Goal: Navigation & Orientation: Find specific page/section

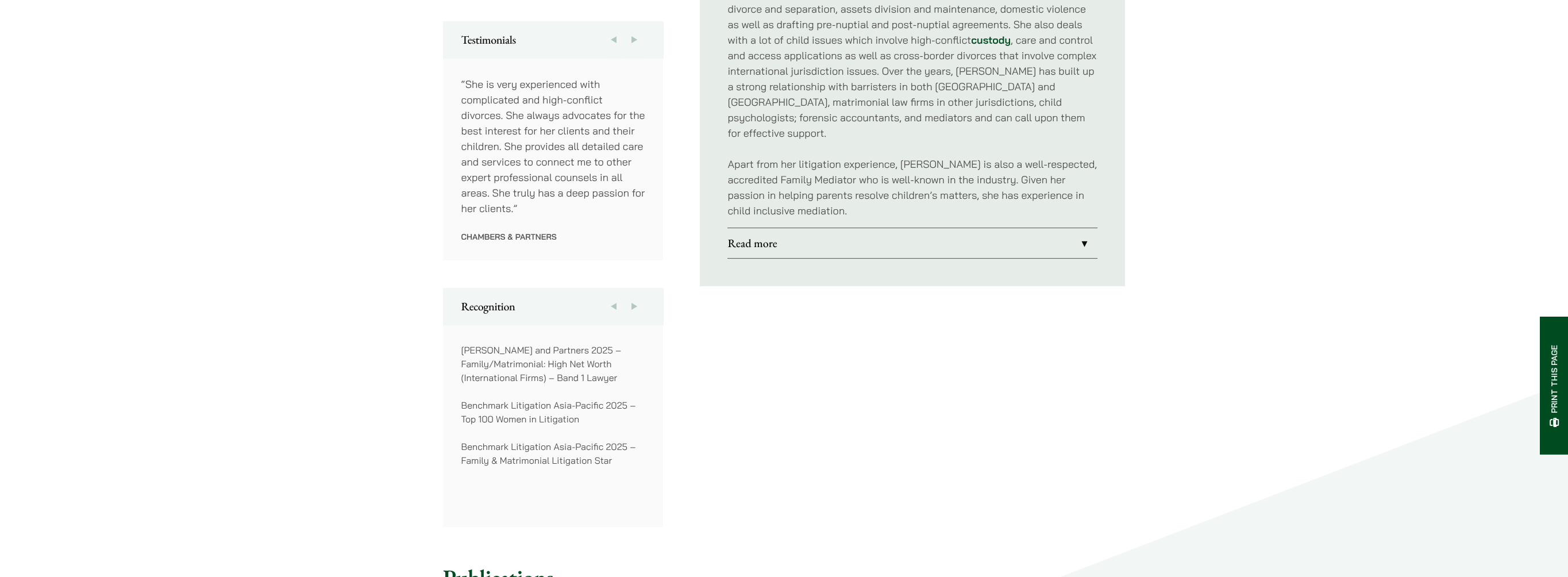
scroll to position [633, 0]
click at [632, 295] on button "Next" at bounding box center [634, 306] width 20 height 37
click at [618, 296] on button "Previous" at bounding box center [613, 306] width 20 height 37
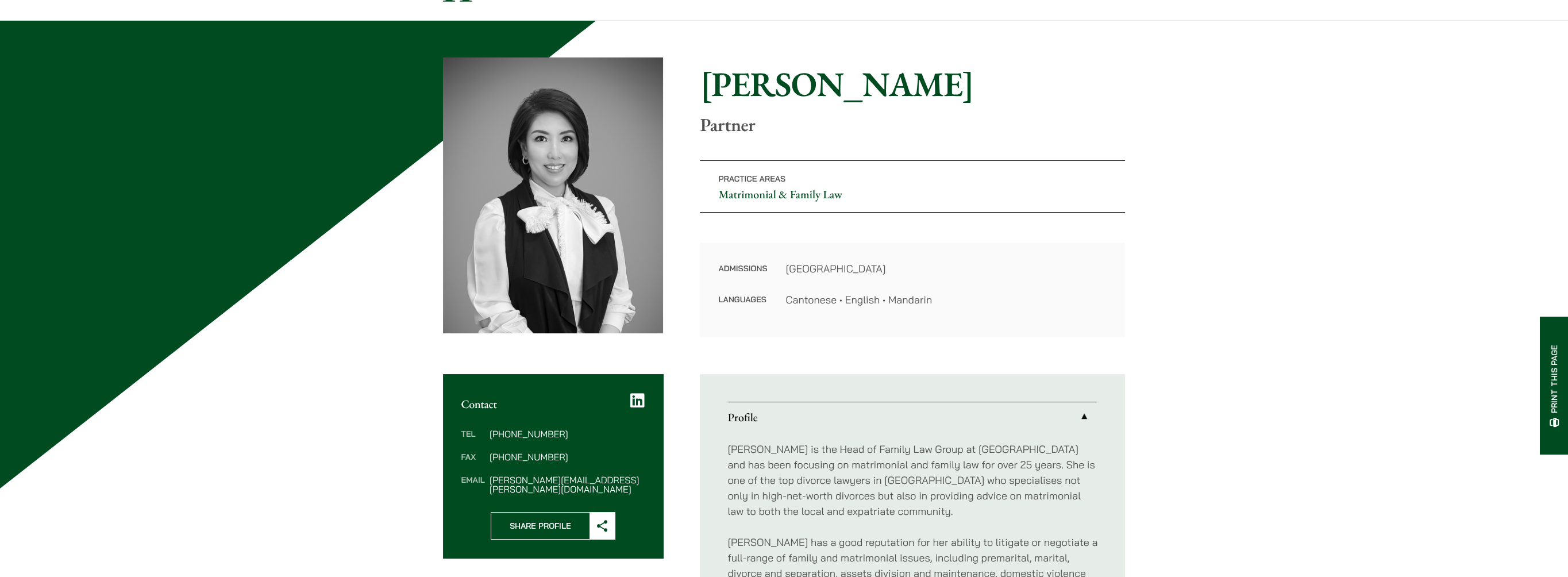
scroll to position [0, 0]
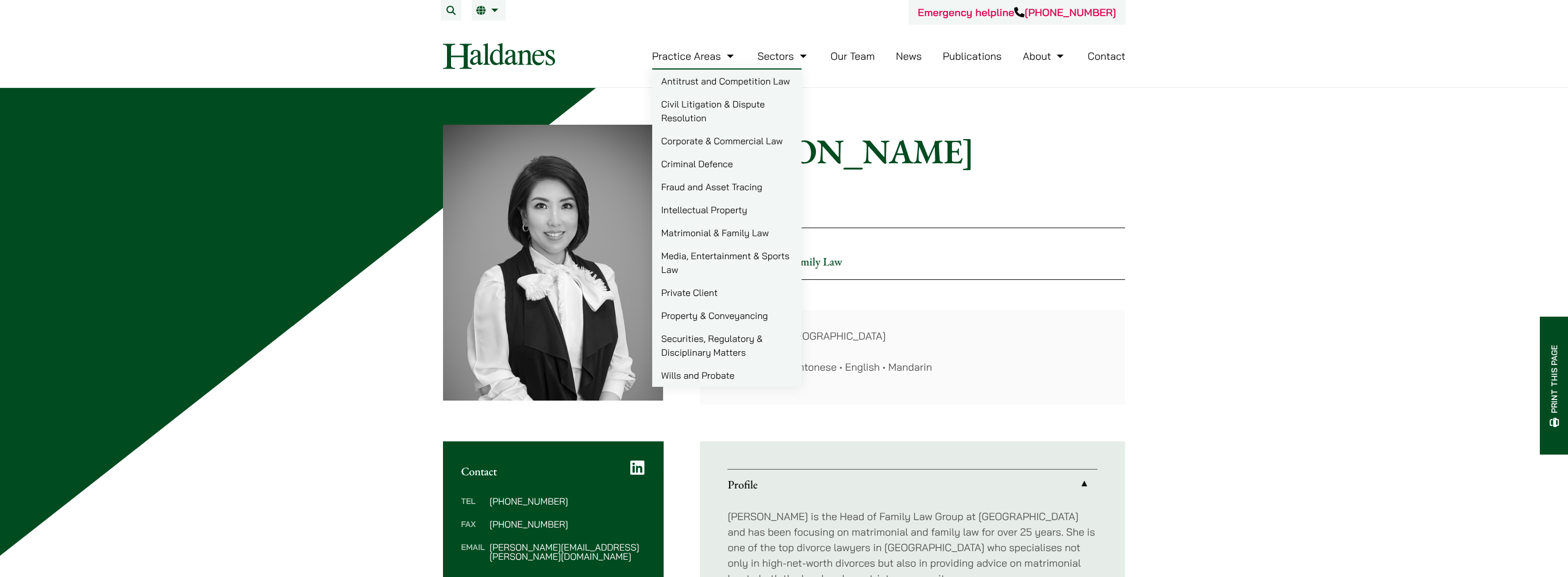
click at [496, 60] on img at bounding box center [499, 56] width 112 height 26
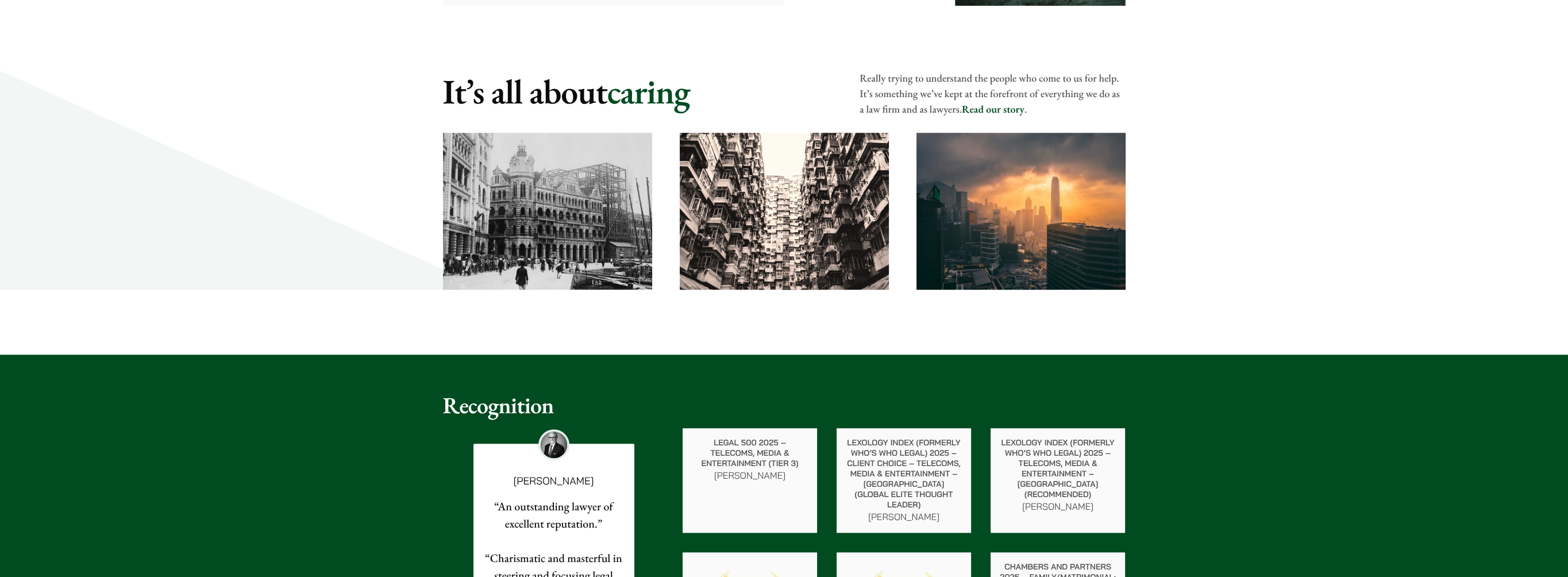
scroll to position [1840, 0]
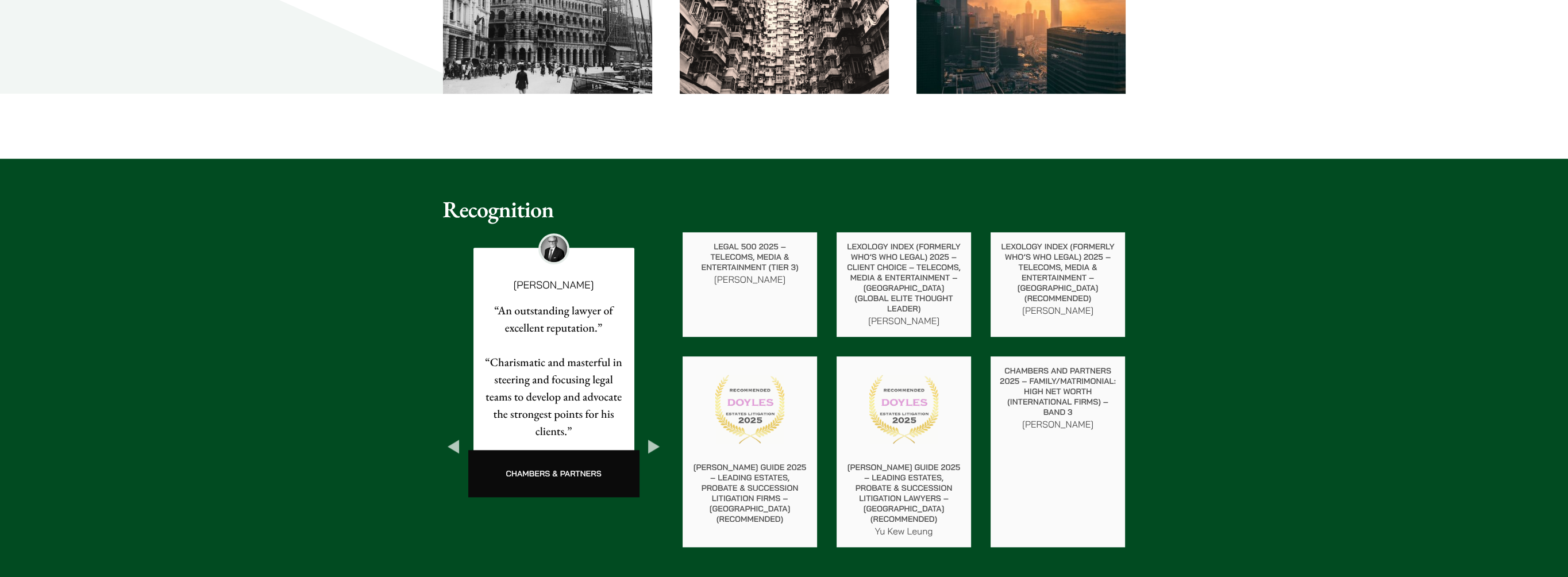
click at [647, 436] on button "Next" at bounding box center [653, 446] width 20 height 20
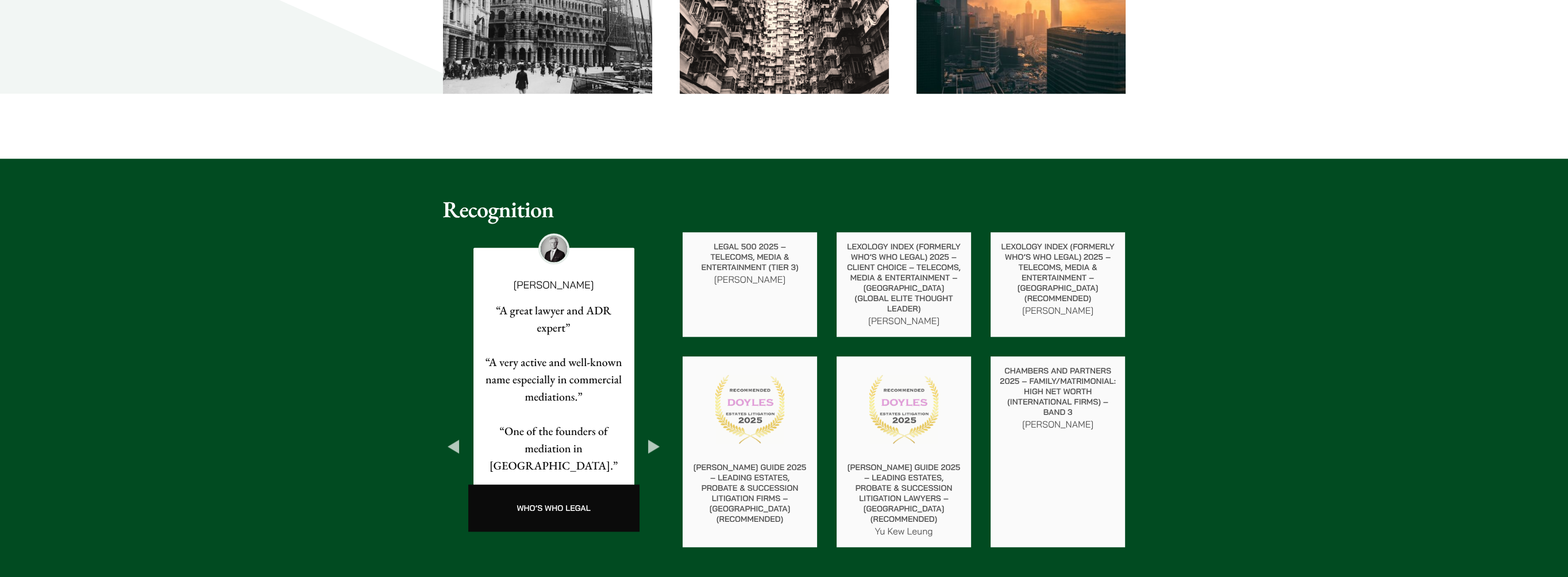
click at [655, 436] on button "Next" at bounding box center [653, 446] width 20 height 20
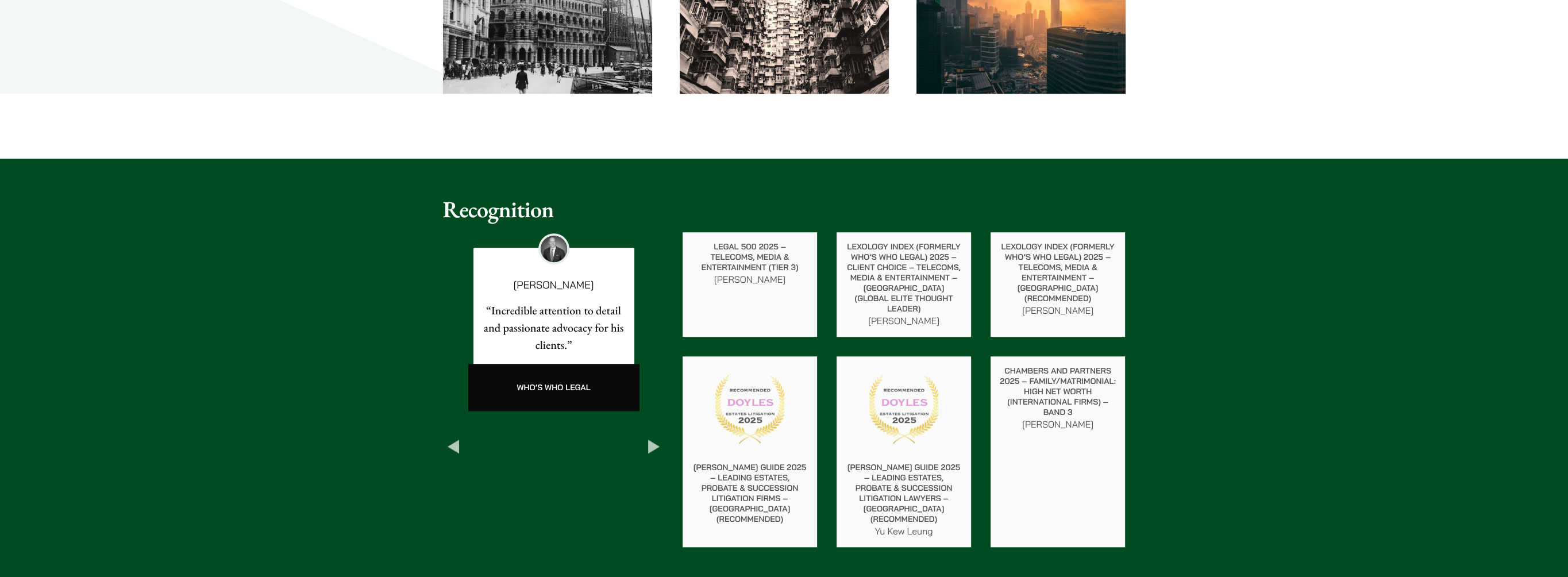
click at [655, 436] on button "Next" at bounding box center [653, 446] width 20 height 20
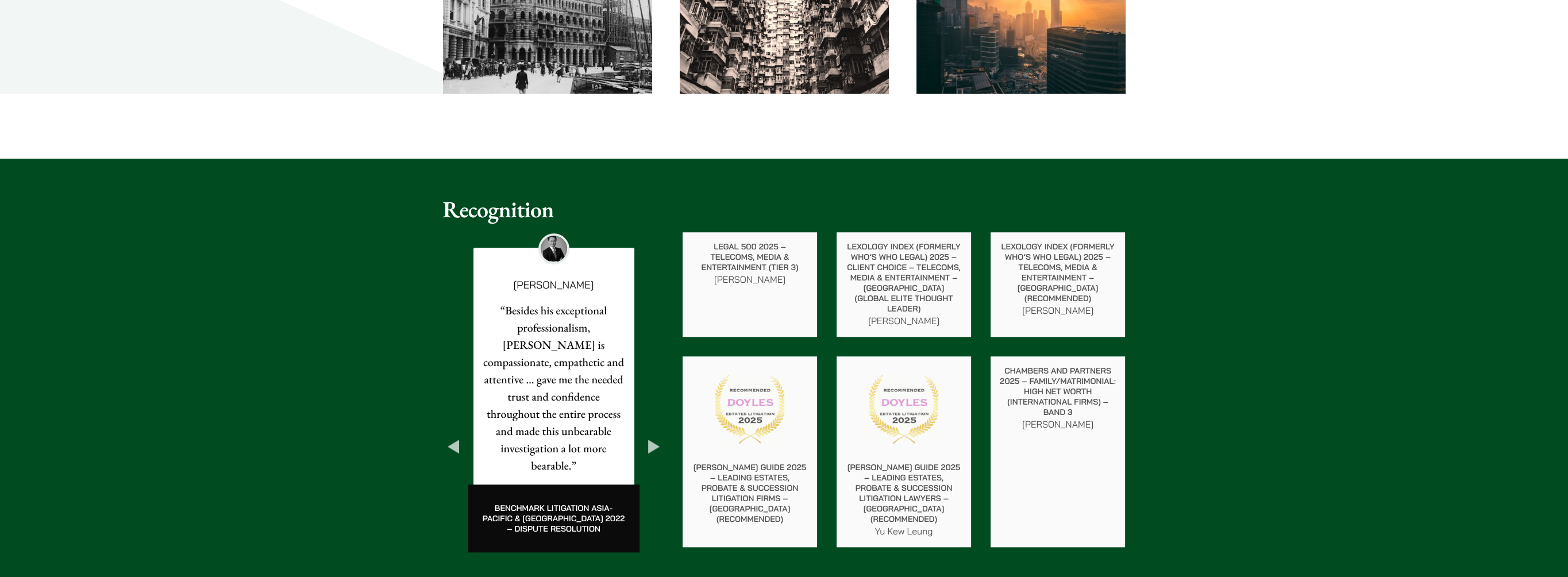
click at [655, 436] on button "Next" at bounding box center [653, 446] width 20 height 20
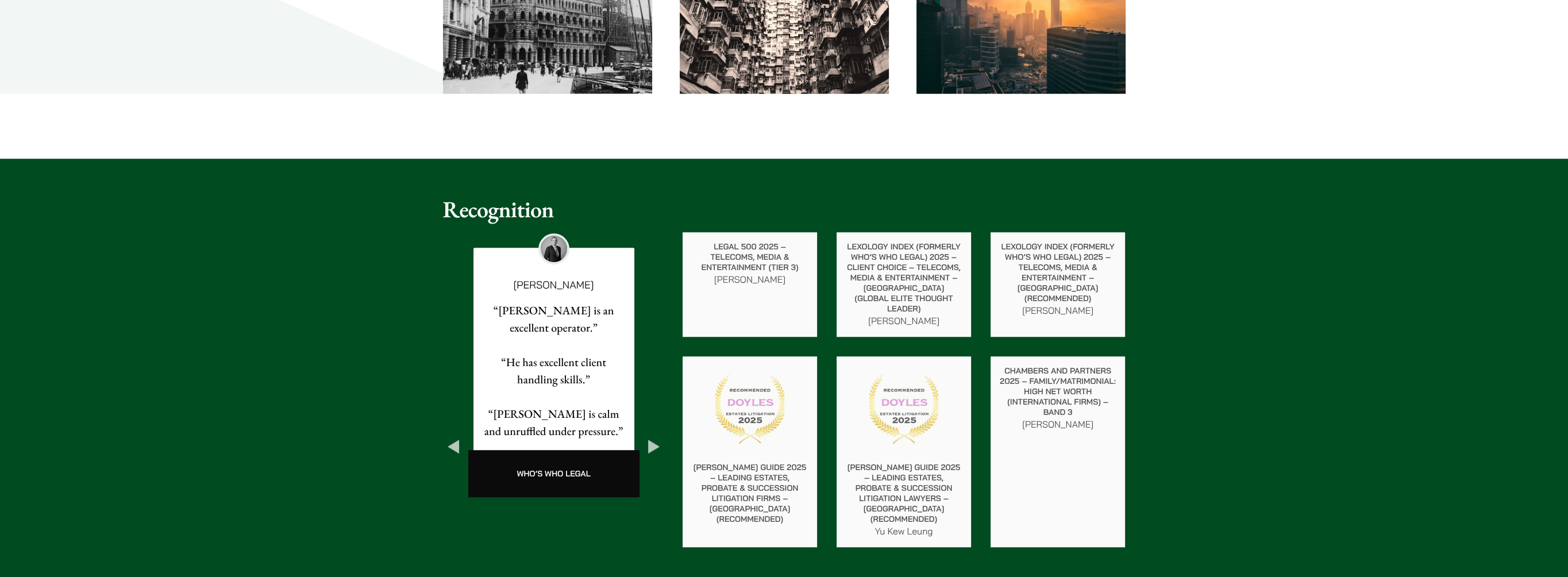
click at [655, 436] on button "Next" at bounding box center [653, 446] width 20 height 20
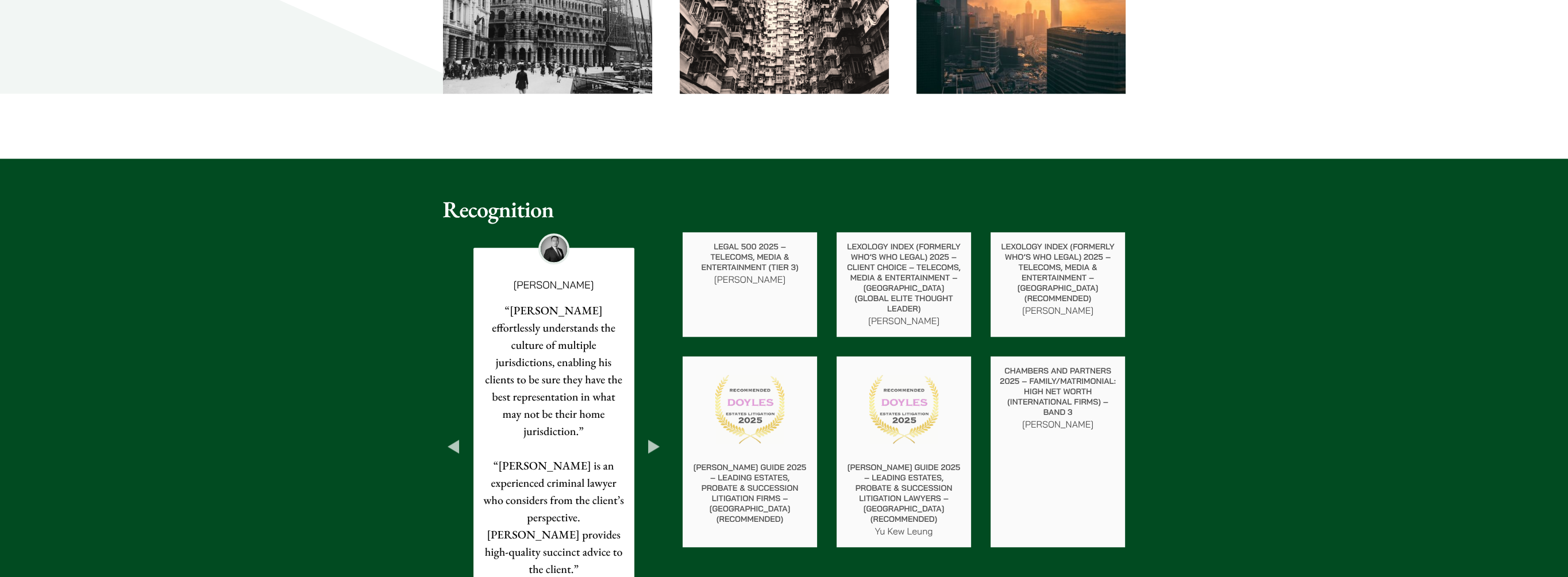
click at [655, 436] on button "Next" at bounding box center [653, 446] width 20 height 20
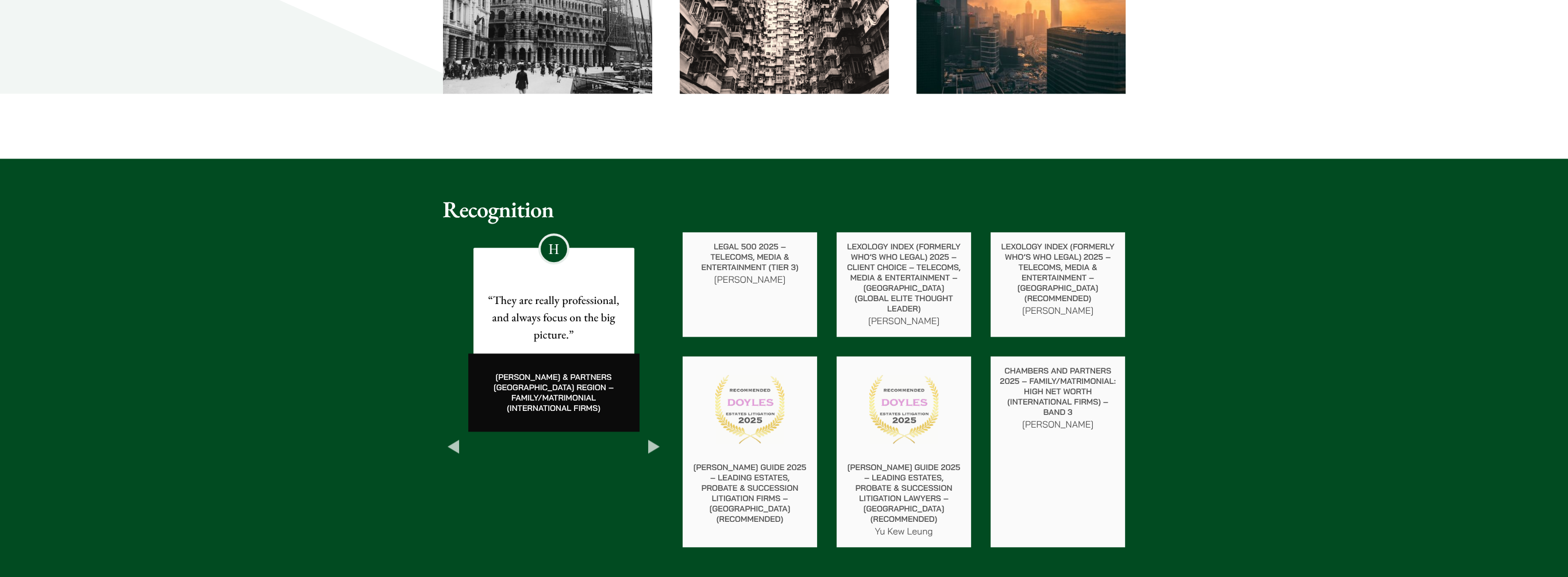
click at [655, 436] on button "Next" at bounding box center [653, 446] width 20 height 20
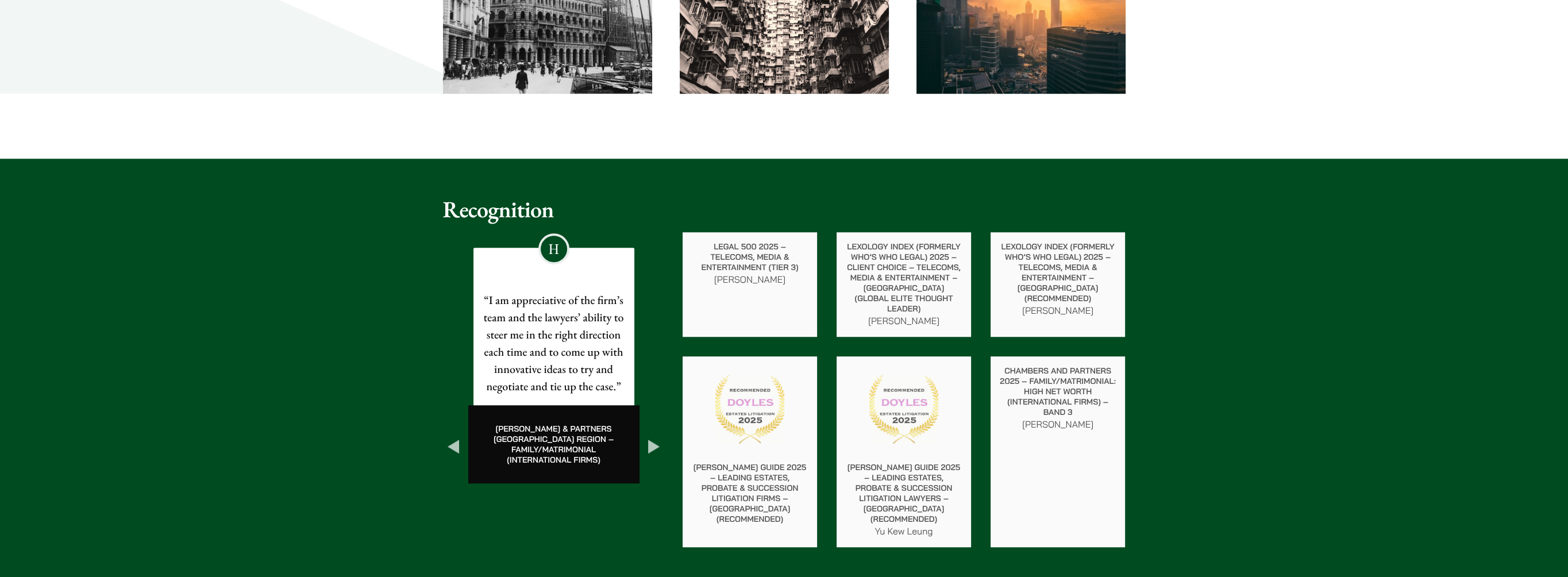
click at [655, 436] on button "Next" at bounding box center [653, 446] width 20 height 20
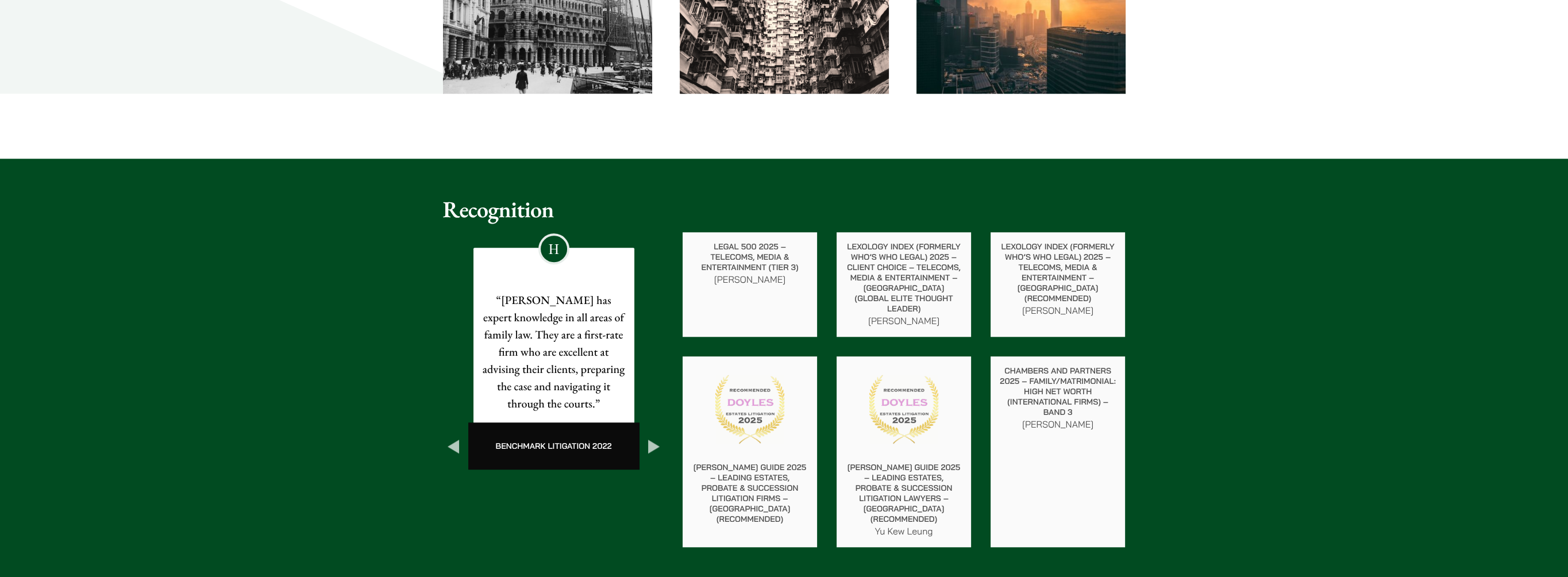
click at [655, 436] on button "Next" at bounding box center [653, 446] width 20 height 20
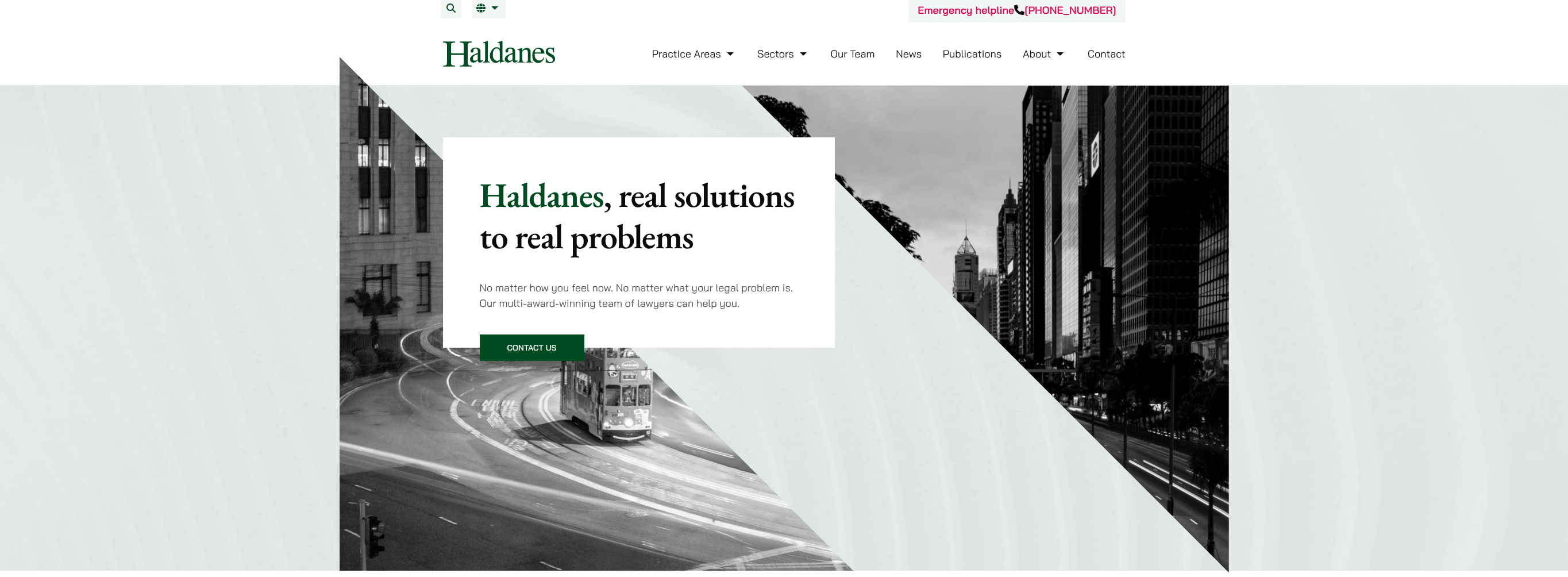
scroll to position [0, 0]
